Goal: Find specific page/section: Find specific page/section

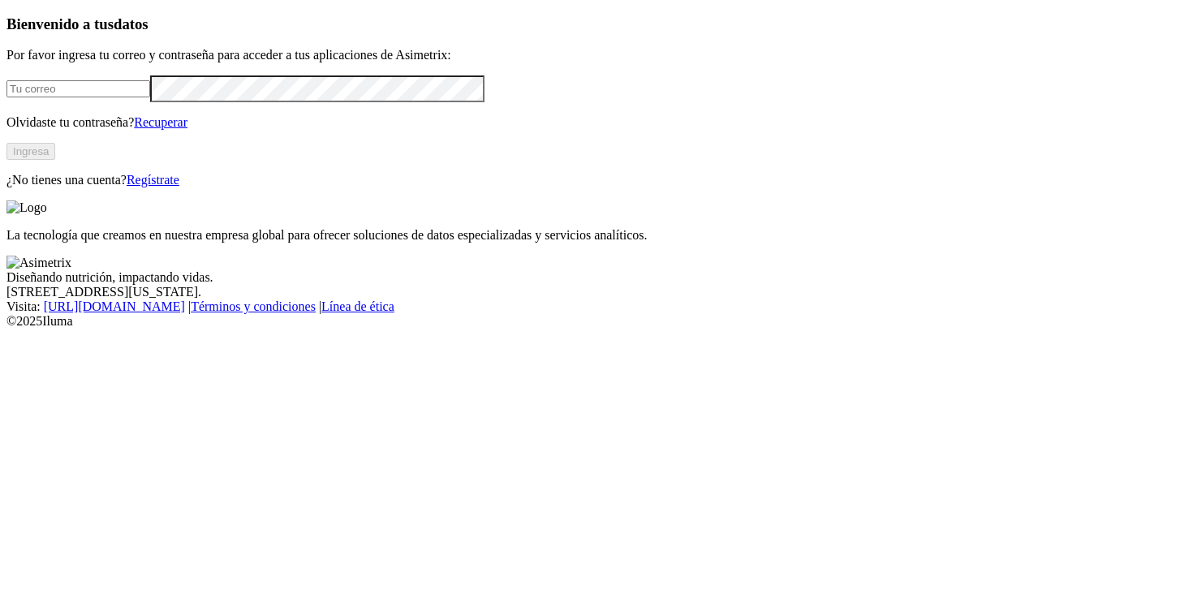
click at [150, 97] on input "email" at bounding box center [78, 88] width 144 height 17
type input "[PERSON_NAME][EMAIL_ADDRESS][PERSON_NAME][DOMAIN_NAME]"
click at [55, 160] on button "Ingresa" at bounding box center [30, 151] width 49 height 17
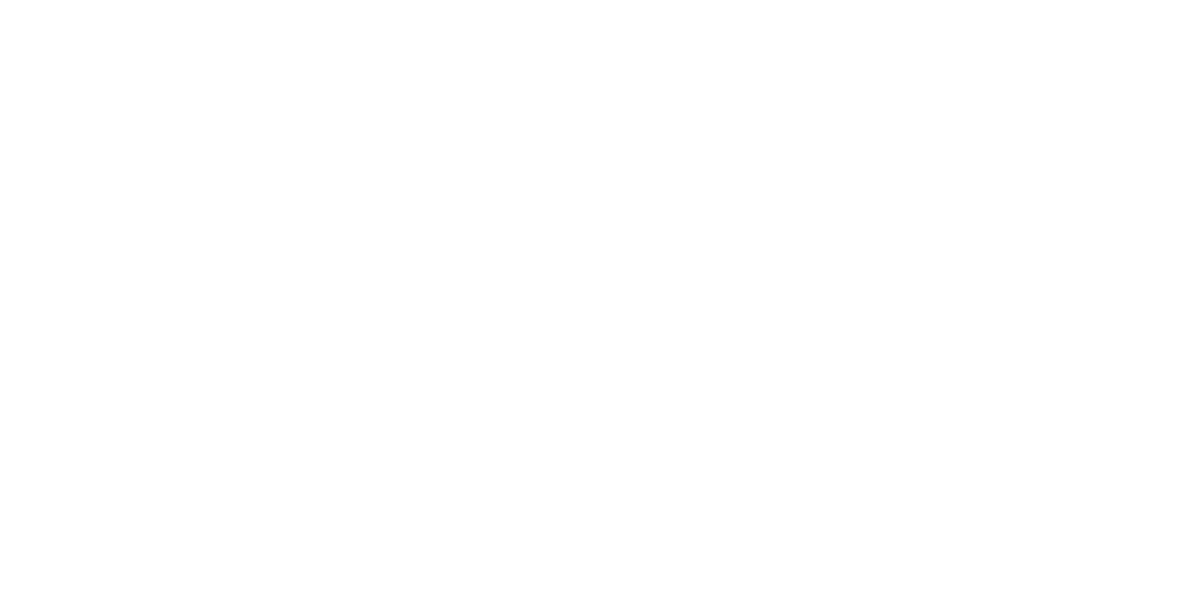
type input "consu"
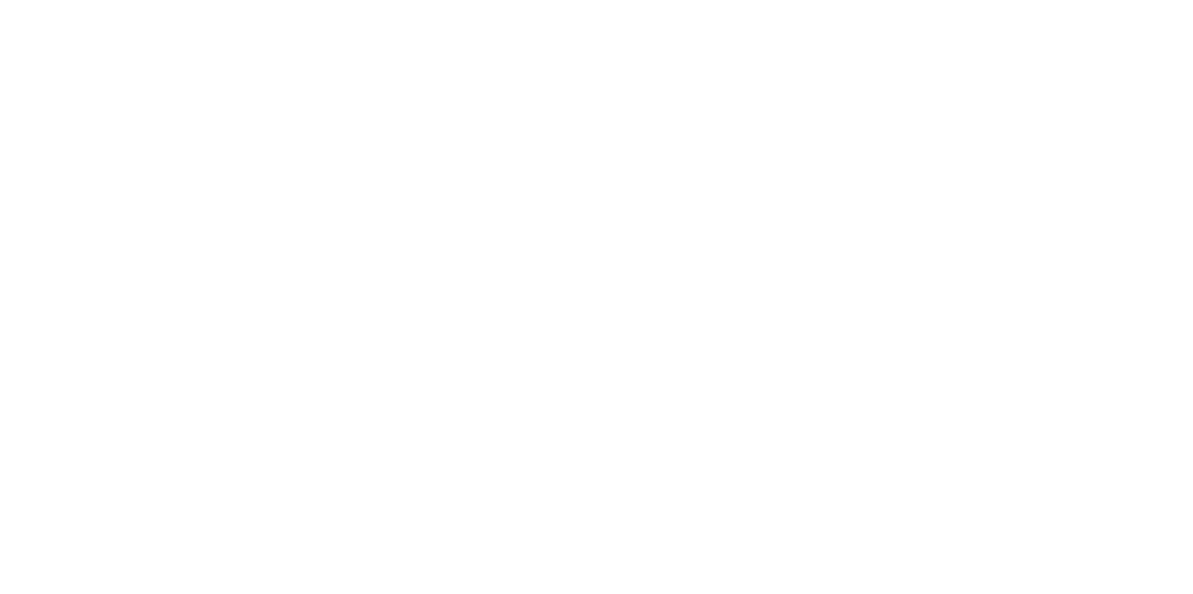
type input "ceba"
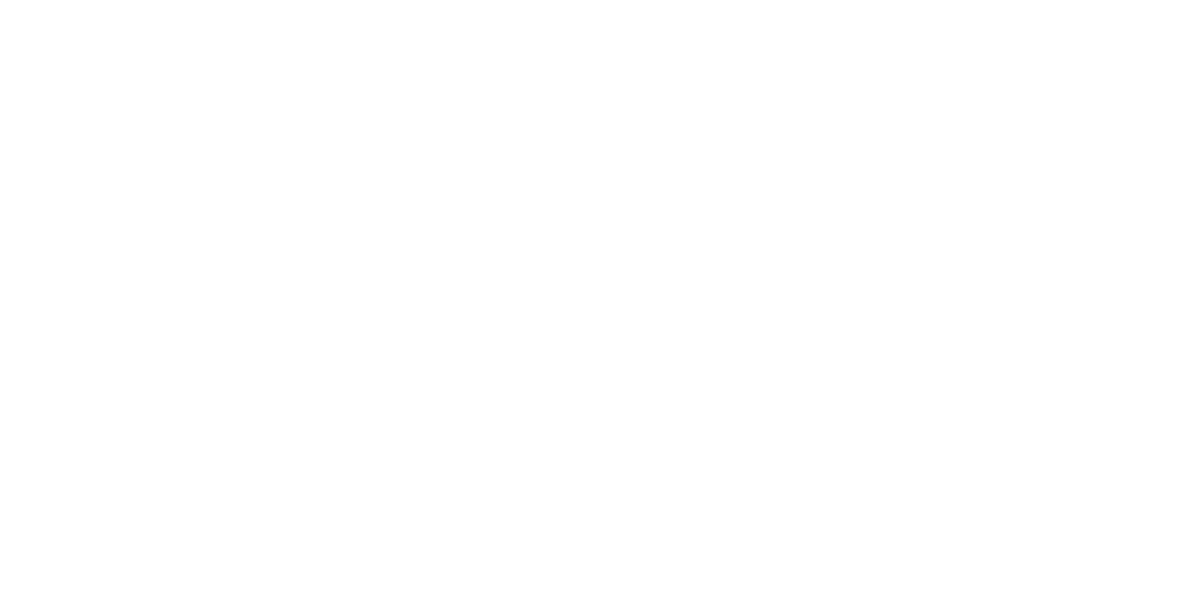
type input "p"
type input "cons"
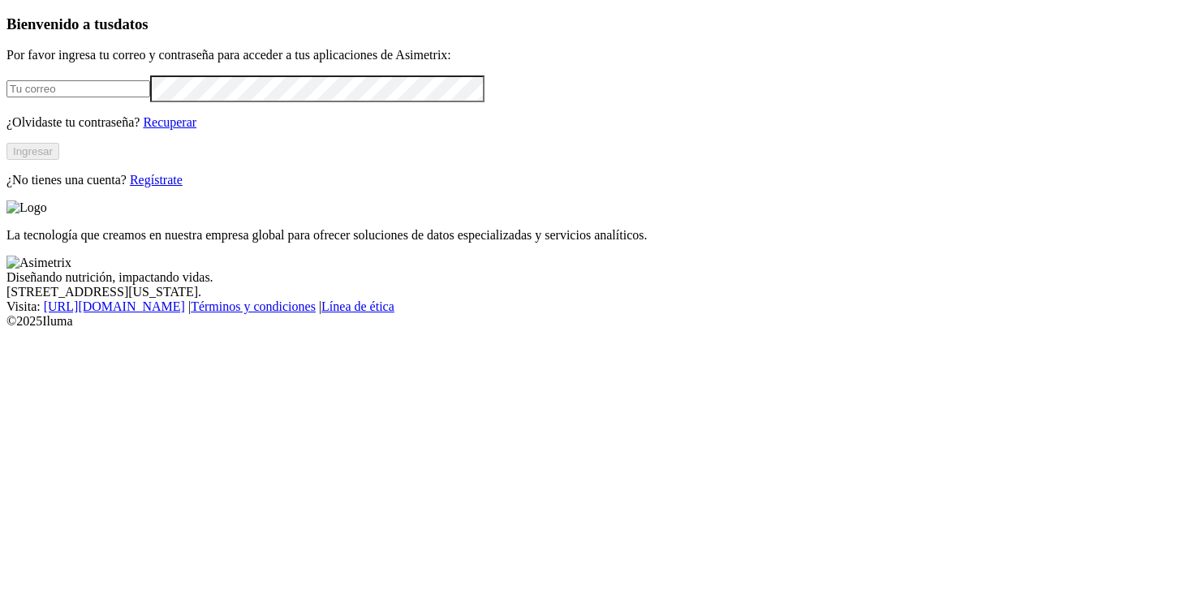
click at [150, 97] on input "email" at bounding box center [78, 88] width 144 height 17
type input "[PERSON_NAME][EMAIL_ADDRESS][PERSON_NAME][DOMAIN_NAME]"
click at [59, 160] on button "Ingresar" at bounding box center [32, 151] width 53 height 17
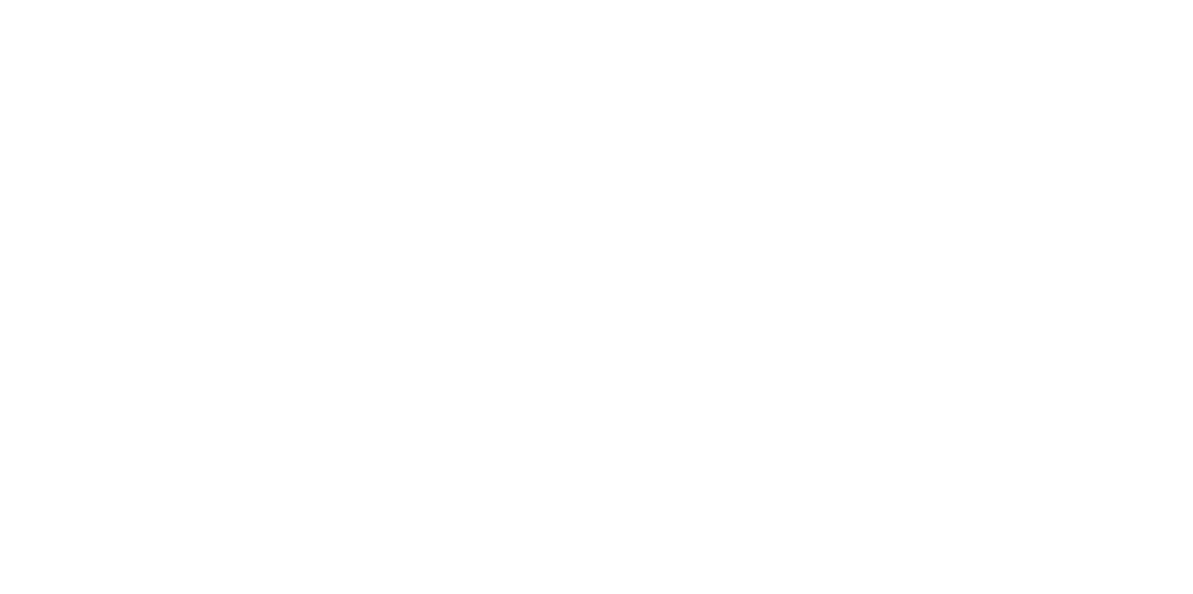
type input "cons"
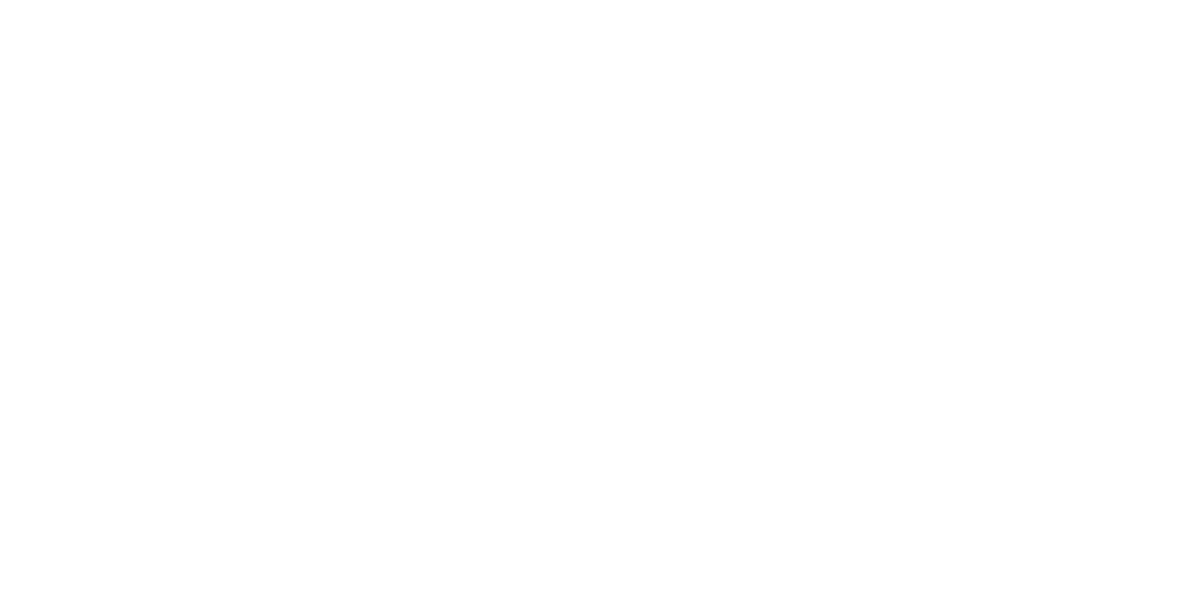
type input "pone"
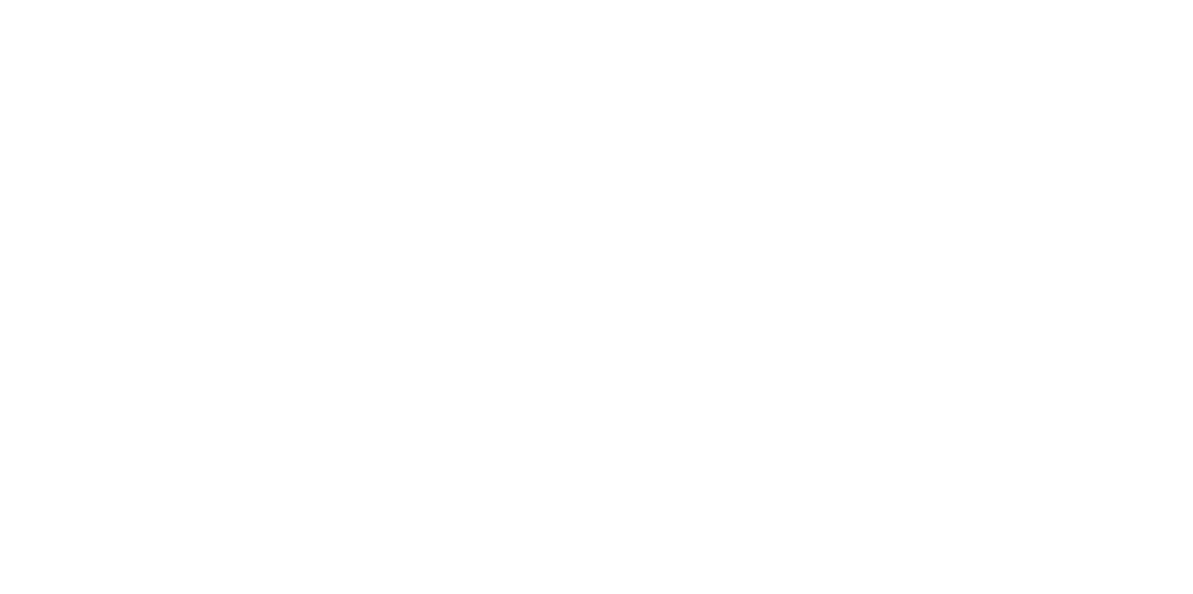
type input "cons"
